Goal: Information Seeking & Learning: Check status

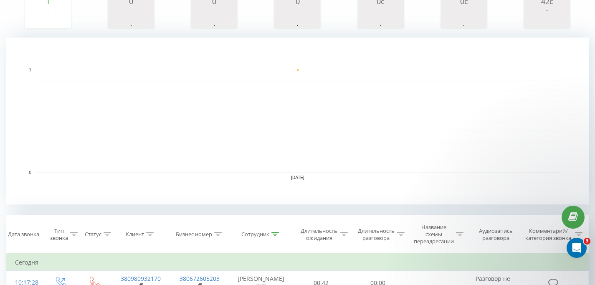
scroll to position [264, 0]
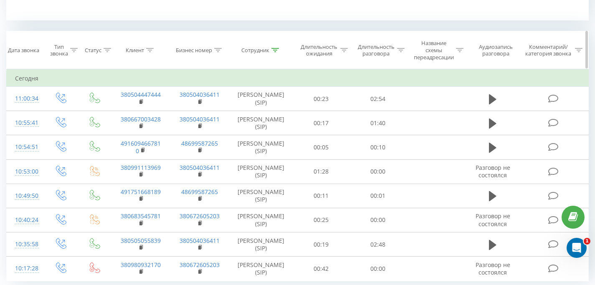
scroll to position [289, 0]
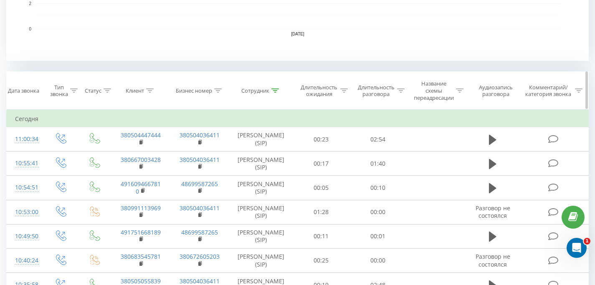
click at [273, 88] on div at bounding box center [275, 90] width 8 height 7
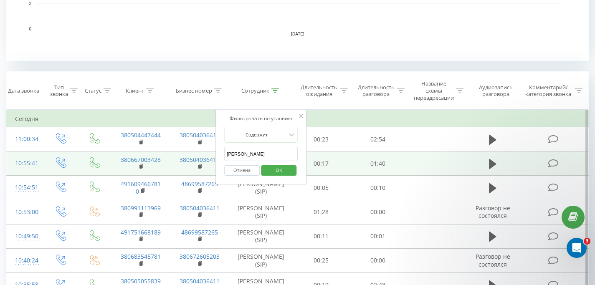
scroll to position [0, 0]
drag, startPoint x: 251, startPoint y: 157, endPoint x: 204, endPoint y: 154, distance: 46.9
click at [204, 155] on table "Фильтровать по условию Равно Введите значение Отмена OK Фильтровать по условию …" at bounding box center [297, 216] width 583 height 212
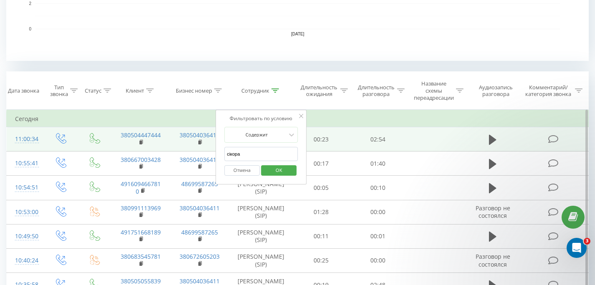
click button "OK" at bounding box center [279, 170] width 36 height 10
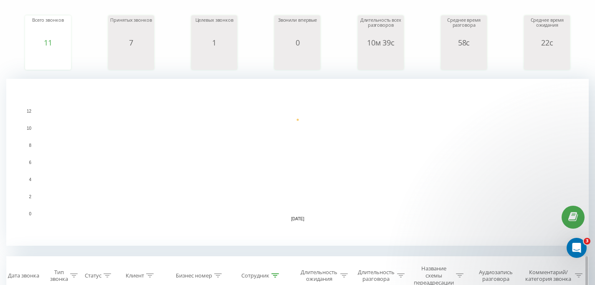
scroll to position [260, 0]
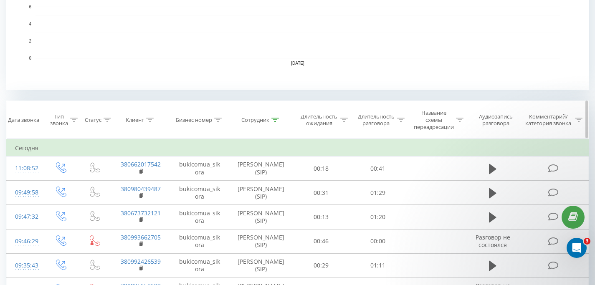
click at [275, 120] on icon at bounding box center [275, 120] width 8 height 4
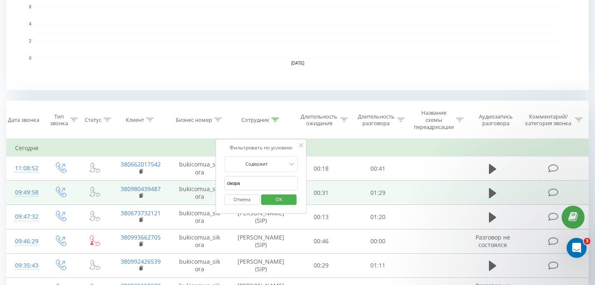
drag, startPoint x: 251, startPoint y: 186, endPoint x: 201, endPoint y: 185, distance: 50.6
click at [201, 185] on table "Фильтровать по условию Равно Введите значение Отмена OK Фильтровать по условию …" at bounding box center [297, 281] width 583 height 285
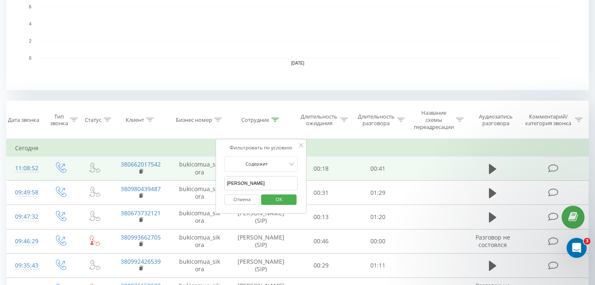
click button "OK" at bounding box center [279, 200] width 36 height 10
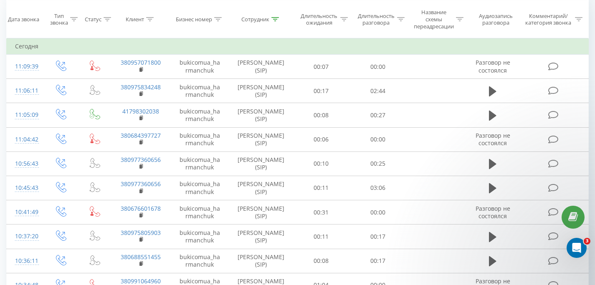
scroll to position [355, 0]
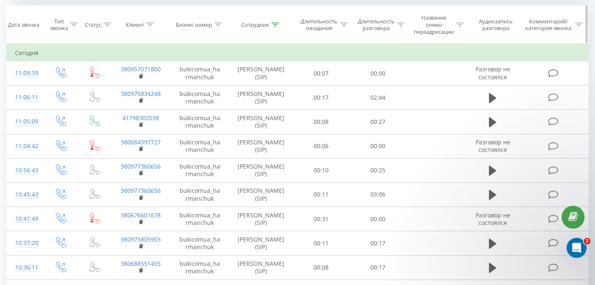
click at [277, 28] on div at bounding box center [275, 24] width 8 height 7
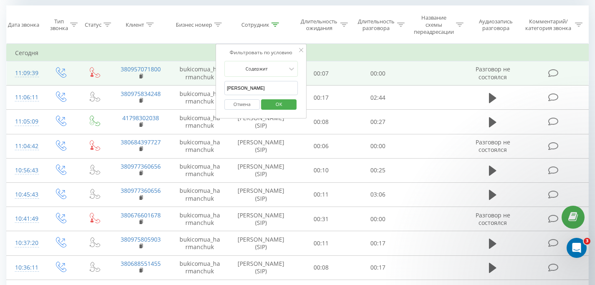
drag, startPoint x: 261, startPoint y: 92, endPoint x: 211, endPoint y: 77, distance: 52.7
click at [222, 89] on div "Фильтровать по условию [PERSON_NAME] Отмена OK" at bounding box center [261, 81] width 91 height 75
click button "OK" at bounding box center [279, 104] width 36 height 10
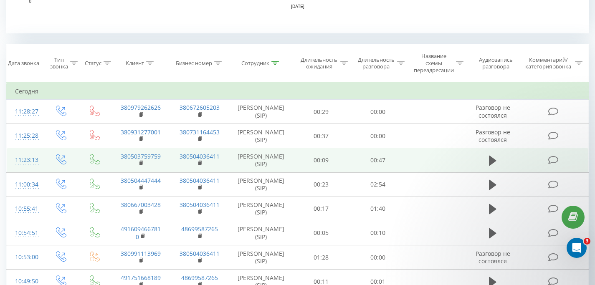
scroll to position [355, 0]
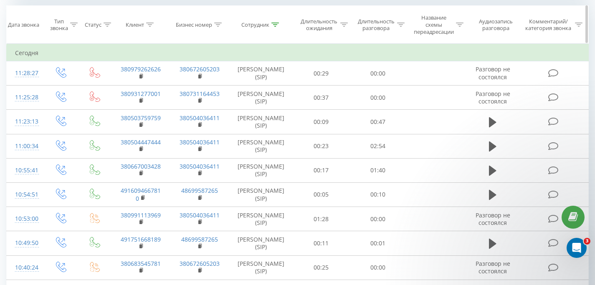
click at [279, 21] on th "Сотрудник" at bounding box center [260, 25] width 63 height 38
click at [277, 23] on icon at bounding box center [275, 25] width 8 height 4
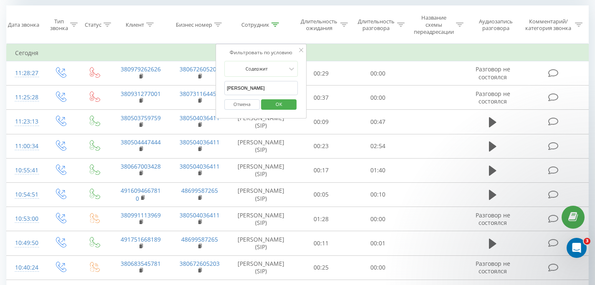
drag, startPoint x: 252, startPoint y: 91, endPoint x: 216, endPoint y: 92, distance: 36.4
click at [216, 92] on div "Фильтровать по условию Содержит [PERSON_NAME] Отмена OK" at bounding box center [261, 81] width 91 height 75
type input "в"
click button "OK" at bounding box center [279, 104] width 36 height 10
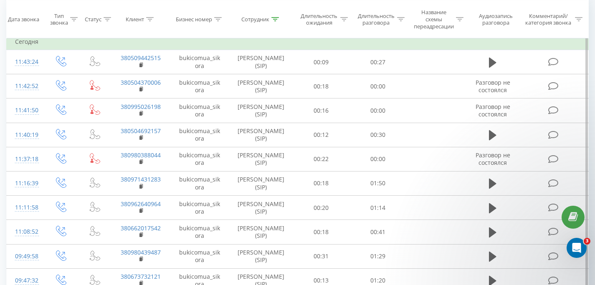
scroll to position [304, 0]
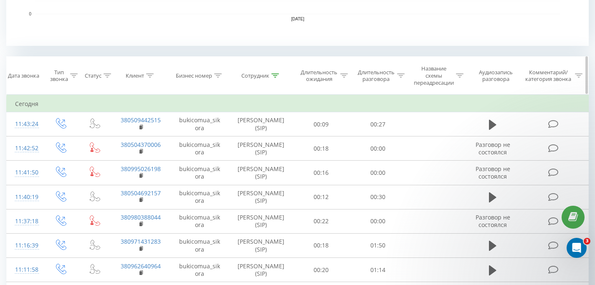
click at [277, 77] on div at bounding box center [275, 75] width 8 height 7
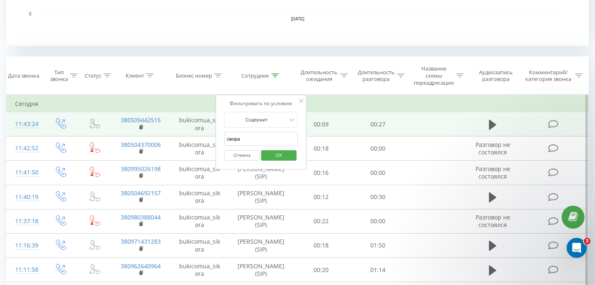
drag, startPoint x: 244, startPoint y: 140, endPoint x: 189, endPoint y: 131, distance: 55.6
click button "OK" at bounding box center [279, 155] width 36 height 10
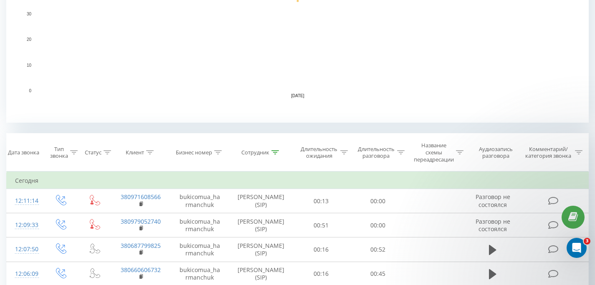
scroll to position [225, 0]
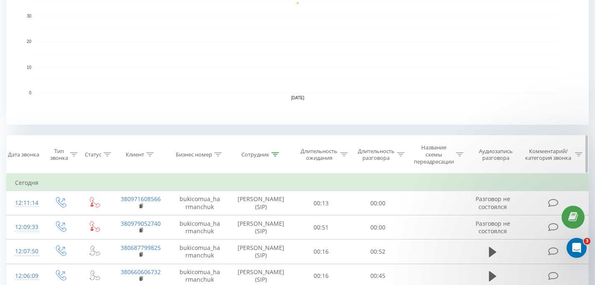
click at [280, 157] on div "Сотрудник" at bounding box center [260, 154] width 63 height 7
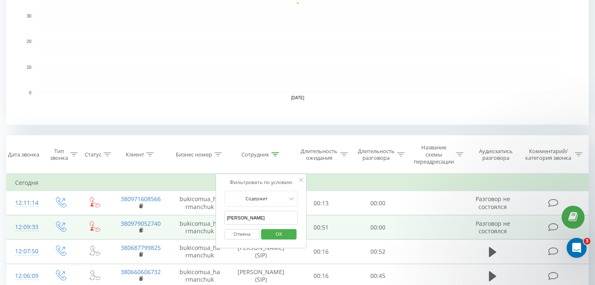
drag, startPoint x: 260, startPoint y: 218, endPoint x: 215, endPoint y: 216, distance: 45.2
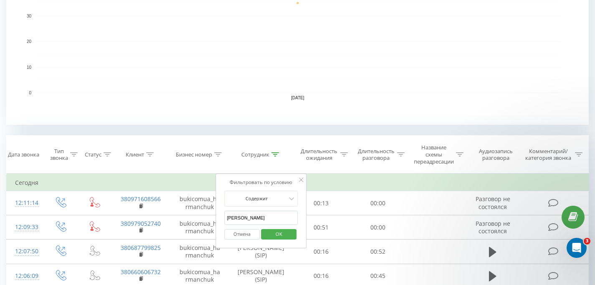
click at [261, 217] on input "[PERSON_NAME]" at bounding box center [261, 218] width 74 height 15
click at [265, 216] on input "[PERSON_NAME]" at bounding box center [261, 218] width 74 height 15
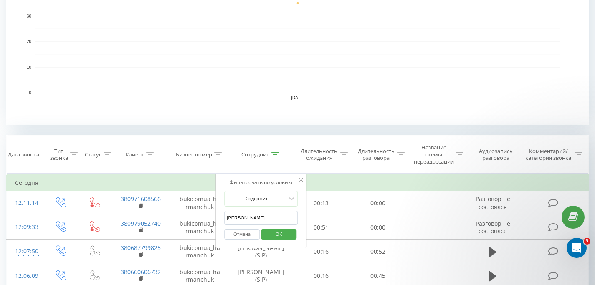
click at [265, 216] on input "[PERSON_NAME]" at bounding box center [261, 218] width 74 height 15
type input "[PERSON_NAME]"
click button "OK" at bounding box center [279, 234] width 36 height 10
